Goal: Navigation & Orientation: Find specific page/section

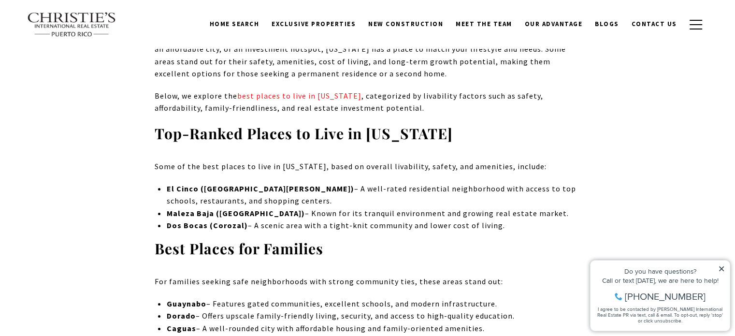
scroll to position [3640, 0]
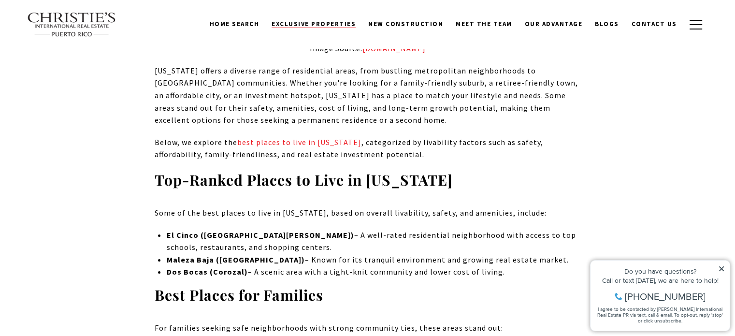
click at [333, 23] on span "Exclusive Properties" at bounding box center [314, 24] width 84 height 8
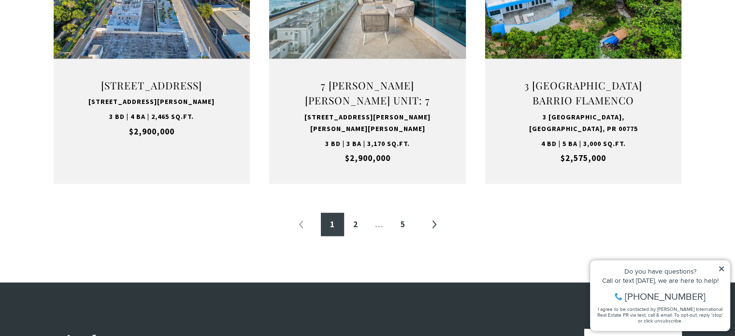
scroll to position [1089, 0]
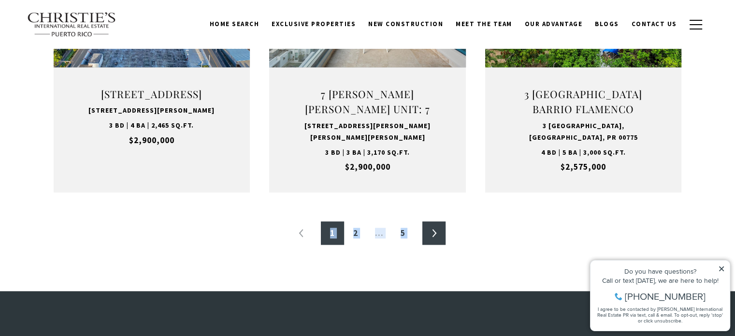
drag, startPoint x: 441, startPoint y: 214, endPoint x: 428, endPoint y: 235, distance: 24.9
click at [432, 232] on link "»" at bounding box center [433, 232] width 23 height 23
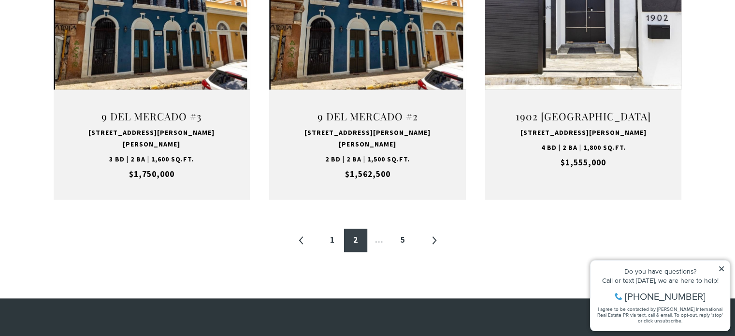
scroll to position [1050, 0]
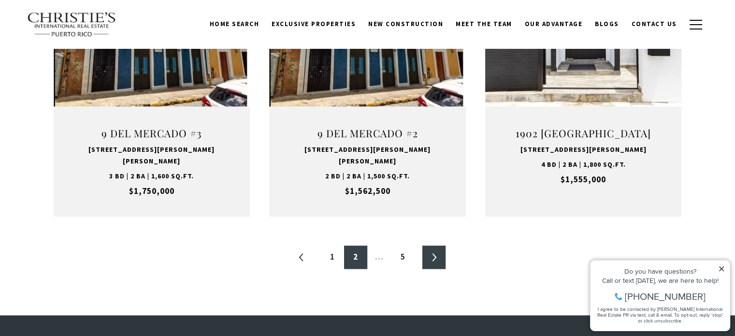
click at [423, 246] on link "»" at bounding box center [433, 257] width 23 height 23
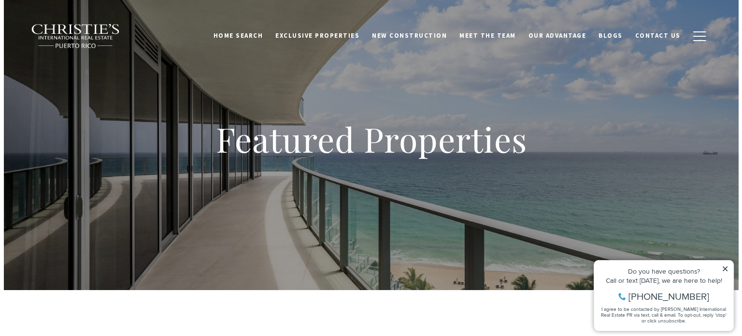
scroll to position [290, 0]
